Goal: Find specific page/section: Find specific page/section

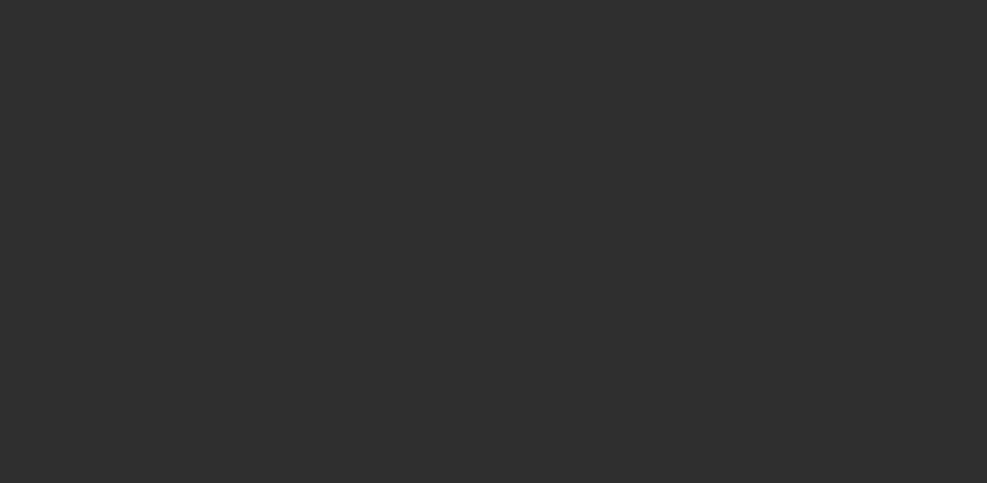
select select "10"
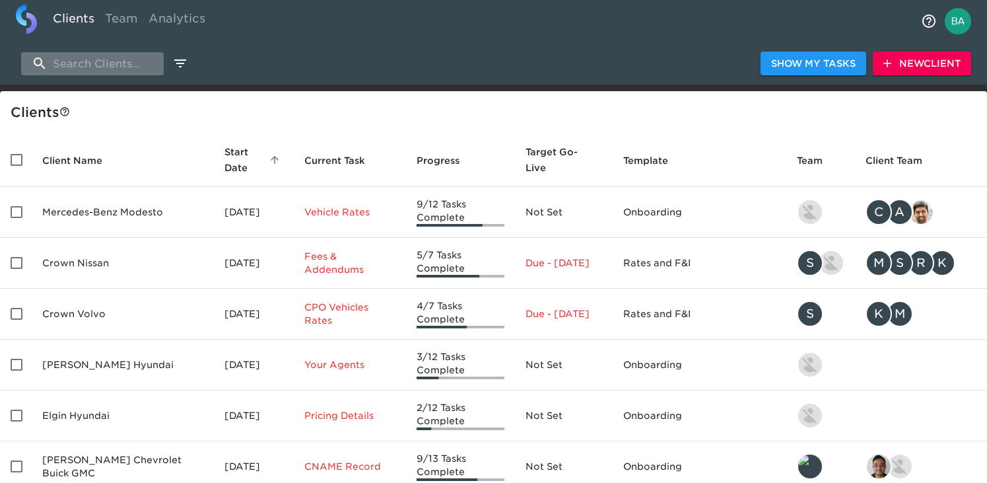
click at [87, 62] on input "search" at bounding box center [92, 63] width 143 height 23
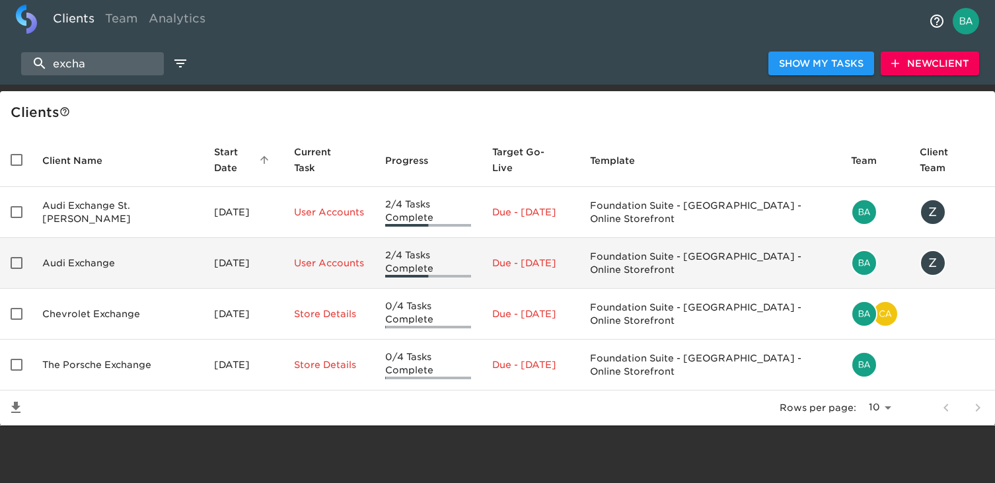
type input "excha"
click at [95, 254] on td "Audi Exchange" at bounding box center [118, 263] width 172 height 51
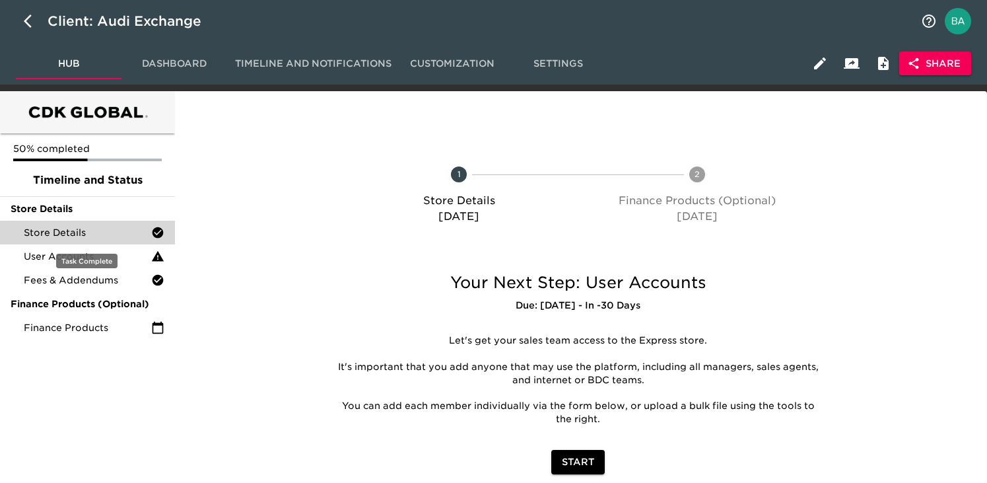
click at [81, 236] on span "Store Details" at bounding box center [87, 232] width 127 height 13
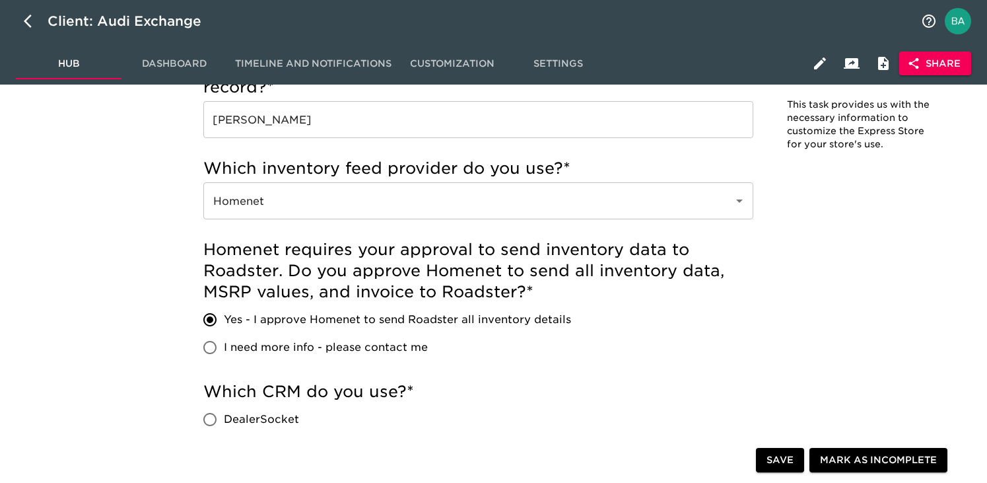
scroll to position [382, 0]
